Goal: Find specific page/section: Find specific page/section

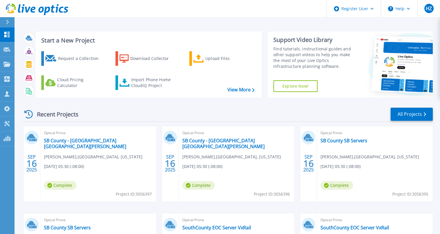
click at [120, 94] on div "Request a Collection Download Collector Upload Files Cloud Pricing Calculator I…" at bounding box center [148, 71] width 222 height 48
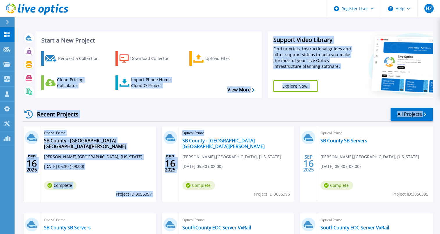
drag, startPoint x: 247, startPoint y: 122, endPoint x: 241, endPoint y: 100, distance: 23.6
click at [241, 100] on div "Start a New Project Request a Collection Download Collector Upload Files Cloud …" at bounding box center [227, 166] width 410 height 278
click at [407, 115] on link "All Projects" at bounding box center [411, 114] width 42 height 13
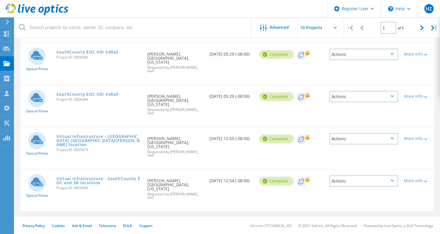
scroll to position [318, 0]
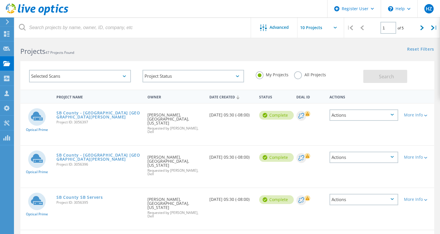
scroll to position [0, 0]
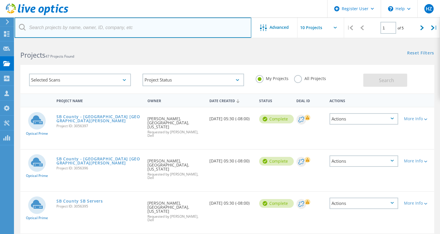
click at [111, 30] on input "text" at bounding box center [133, 27] width 237 height 20
click at [113, 27] on input "text" at bounding box center [133, 27] width 237 height 20
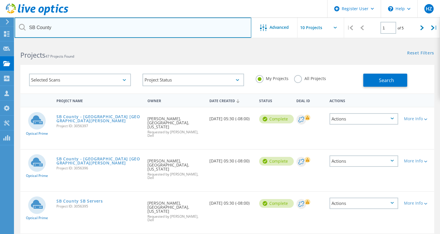
type input "SB County"
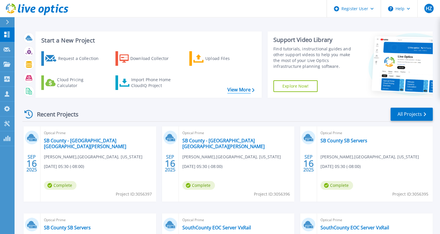
click at [237, 89] on link "View More" at bounding box center [240, 90] width 27 height 6
click at [410, 112] on link "All Projects" at bounding box center [411, 114] width 42 height 13
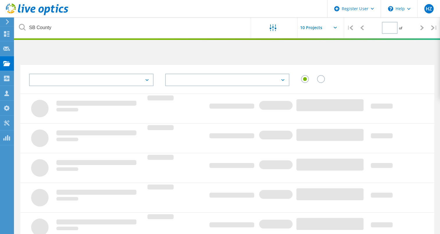
click at [398, 105] on div at bounding box center [384, 101] width 33 height 15
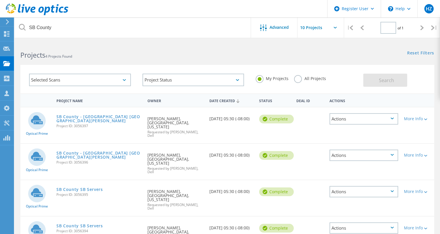
type input "1"
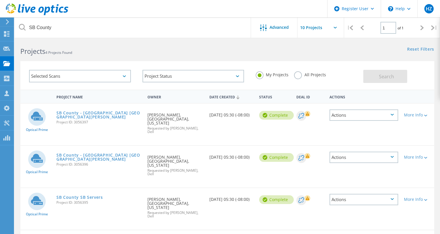
scroll to position [4, 0]
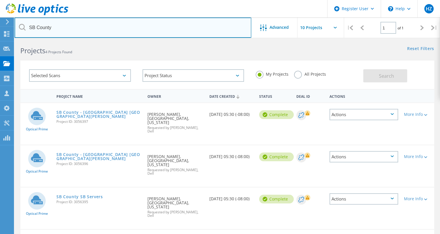
click at [184, 31] on input "SB County" at bounding box center [133, 27] width 237 height 20
type input "S"
type input "Maclear"
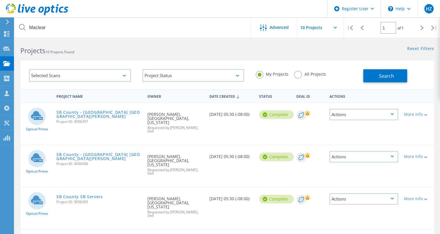
click at [299, 72] on label "All Projects" at bounding box center [310, 74] width 32 height 6
click at [0, 0] on input "All Projects" at bounding box center [0, 0] width 0 height 0
click at [374, 76] on button "Search" at bounding box center [385, 75] width 44 height 13
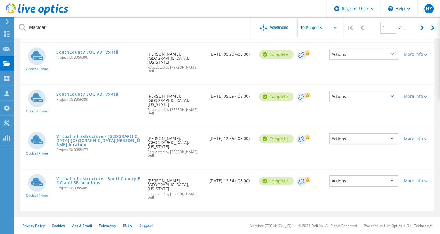
scroll to position [318, 0]
